Goal: Information Seeking & Learning: Learn about a topic

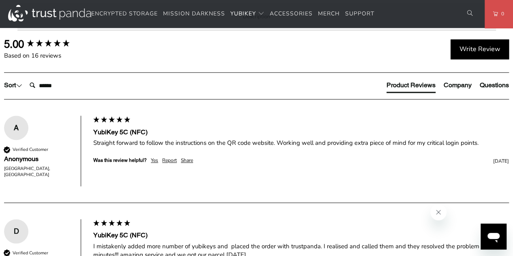
click at [0, 0] on td "USB-C" at bounding box center [0, 0] width 0 height 0
click at [264, 28] on label "Description" at bounding box center [256, 16] width 478 height 27
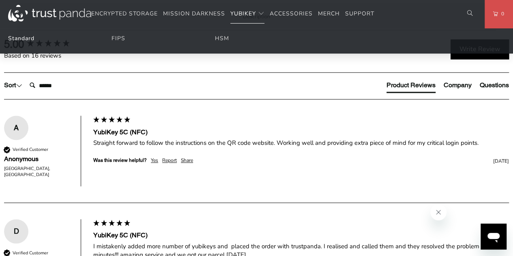
click at [27, 36] on link "Standard" at bounding box center [21, 38] width 26 height 8
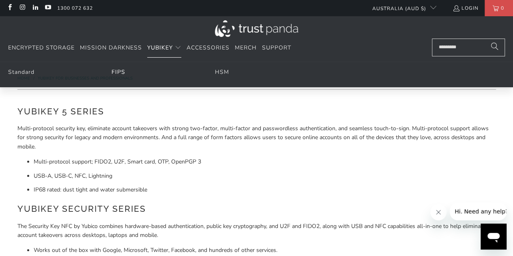
click at [117, 71] on link "FIPS" at bounding box center [118, 72] width 14 height 8
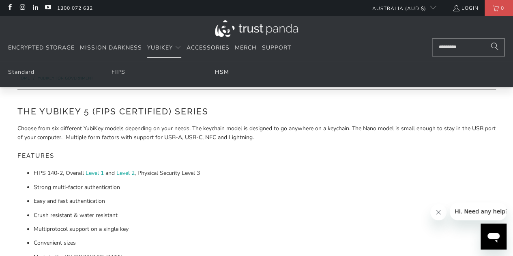
click at [218, 73] on link "HSM" at bounding box center [222, 72] width 14 height 8
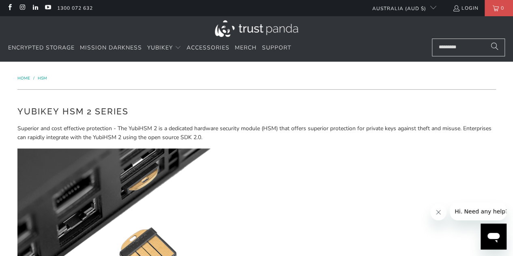
click at [258, 28] on img at bounding box center [256, 28] width 83 height 17
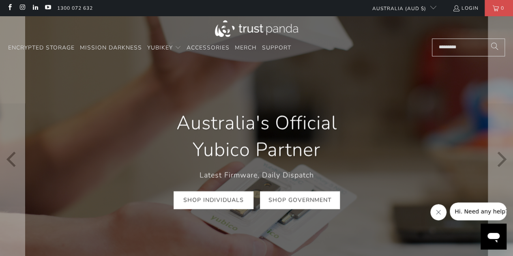
click at [294, 199] on link "Shop Government" at bounding box center [300, 200] width 80 height 18
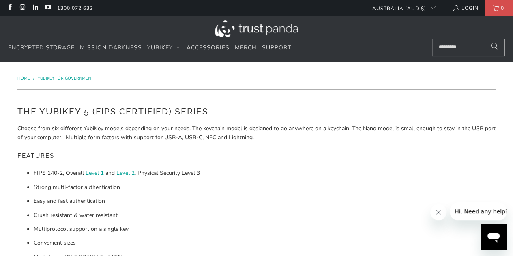
click at [446, 50] on input "Search..." at bounding box center [468, 48] width 73 height 18
type input "***"
click at [484, 39] on button "Search" at bounding box center [494, 48] width 20 height 18
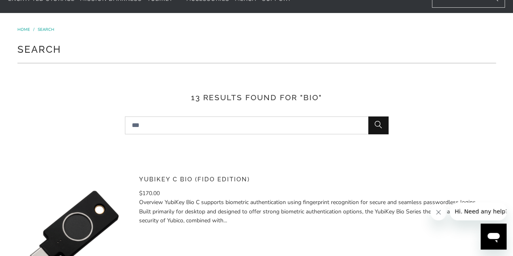
scroll to position [41, 0]
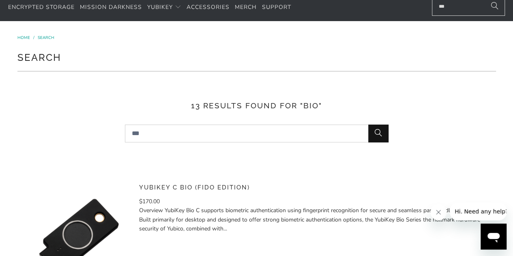
click at [218, 186] on link "YubiKey C Bio (FIDO Edition)" at bounding box center [194, 187] width 111 height 7
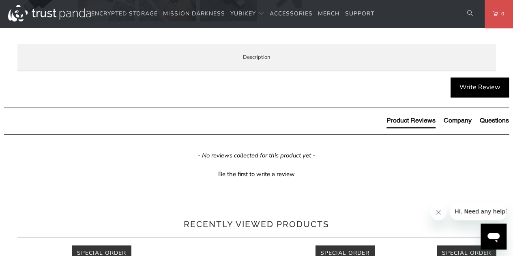
scroll to position [446, 0]
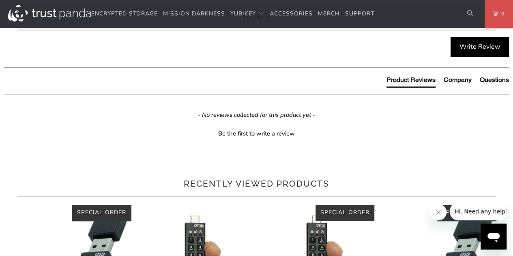
drag, startPoint x: 406, startPoint y: 152, endPoint x: 201, endPoint y: 149, distance: 205.1
click at [0, 0] on p "BUILT FOR BUSINESS - Supports a range of business scenarios including privilege…" at bounding box center [0, 0] width 0 height 0
drag, startPoint x: 145, startPoint y: 167, endPoint x: 106, endPoint y: 166, distance: 38.5
click at [0, 0] on p "BUILT FOR BUSINESS - Supports a range of business scenarios including privilege…" at bounding box center [0, 0] width 0 height 0
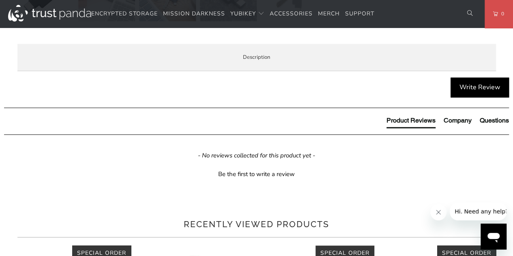
scroll to position [405, 0]
click at [0, 0] on span "Enterprise and Government" at bounding box center [0, 0] width 0 height 0
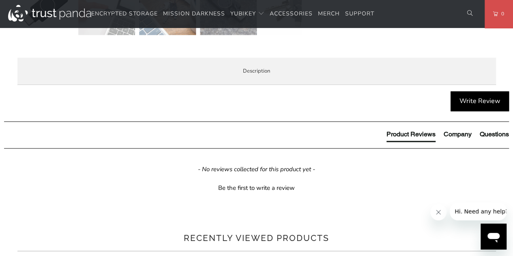
scroll to position [365, 0]
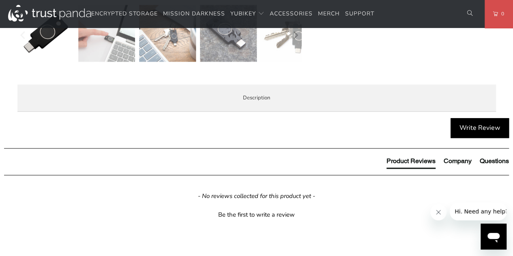
drag, startPoint x: 80, startPoint y: 129, endPoint x: 100, endPoint y: 129, distance: 19.5
click at [0, 0] on span "Specifications" at bounding box center [0, 0] width 0 height 0
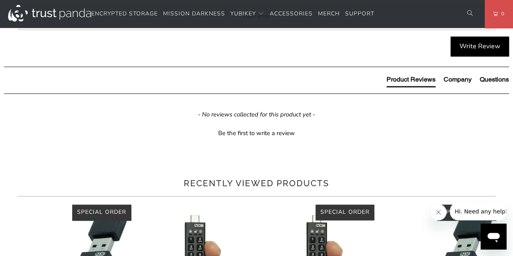
scroll to position [446, 0]
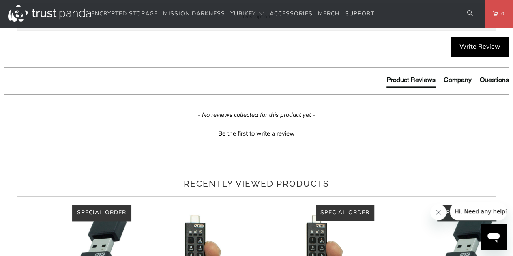
click at [0, 0] on span "Enterprise and Government" at bounding box center [0, 0] width 0 height 0
click at [0, 0] on span "Local Service & Support" at bounding box center [0, 0] width 0 height 0
click at [0, 0] on span "Overview" at bounding box center [0, 0] width 0 height 0
drag, startPoint x: 100, startPoint y: 152, endPoint x: 418, endPoint y: 154, distance: 318.2
click at [0, 0] on p "BUILT FOR BUSINESS - Supports a range of business scenarios including privilege…" at bounding box center [0, 0] width 0 height 0
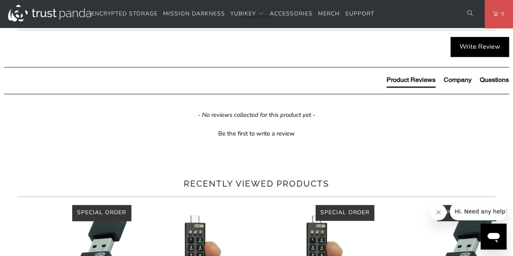
copy p "Supports a range of business scenarios including privileged users, remote workf…"
click at [0, 0] on p "BUILT FOR BUSINESS - Supports a range of business scenarios including privilege…" at bounding box center [0, 0] width 0 height 0
